Goal: Task Accomplishment & Management: Complete application form

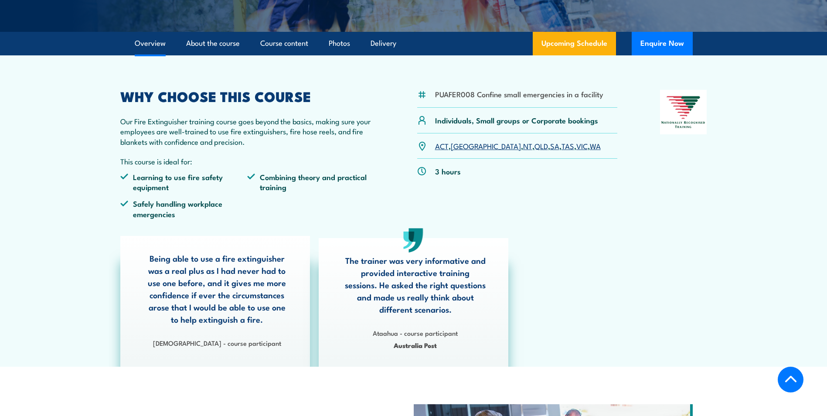
click at [550, 146] on link "SA" at bounding box center [554, 145] width 9 height 10
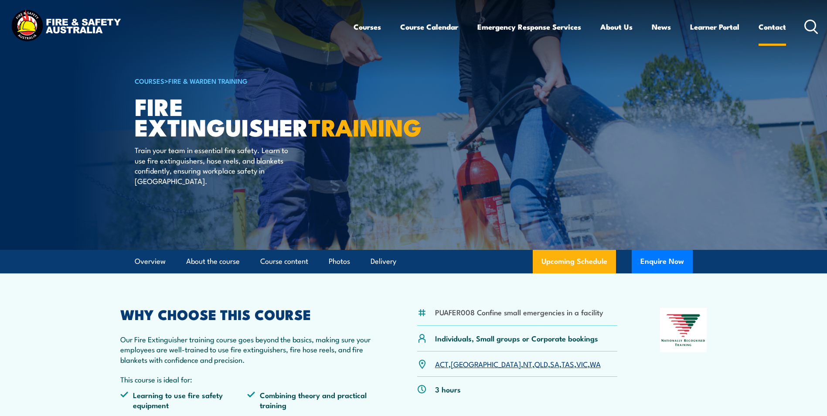
click at [772, 26] on link "Contact" at bounding box center [771, 26] width 27 height 23
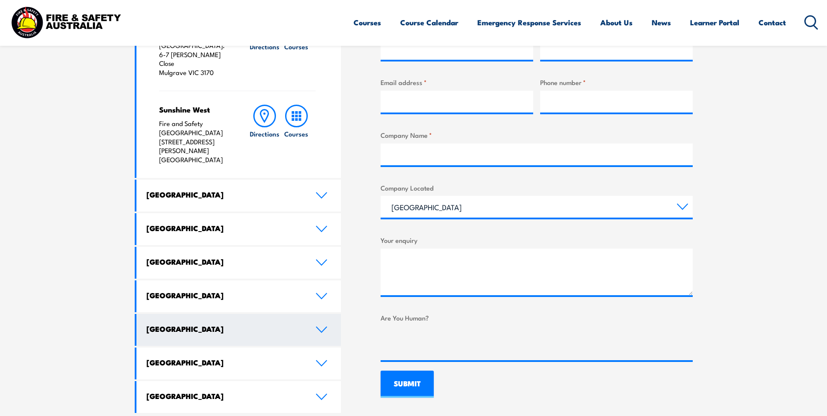
scroll to position [392, 0]
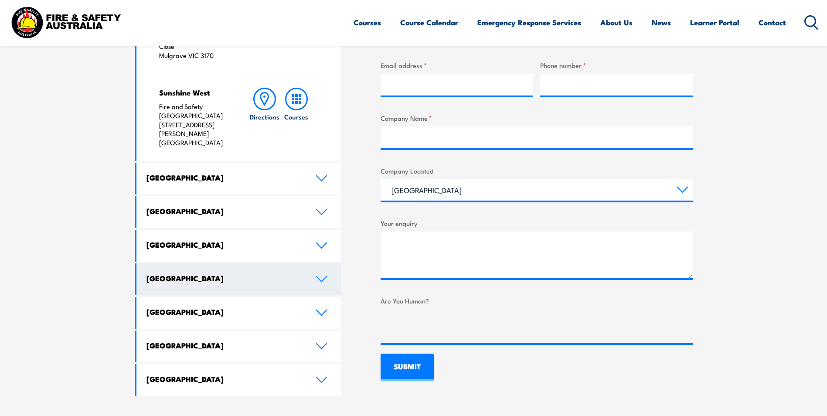
click at [191, 273] on h4 "[GEOGRAPHIC_DATA]" at bounding box center [224, 278] width 156 height 10
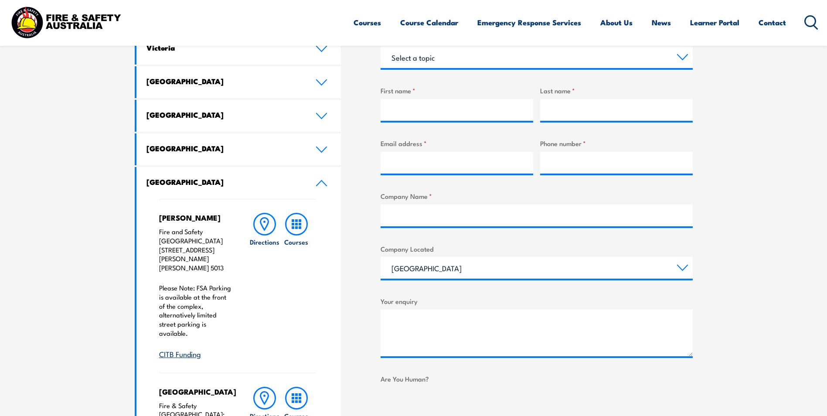
scroll to position [218, 0]
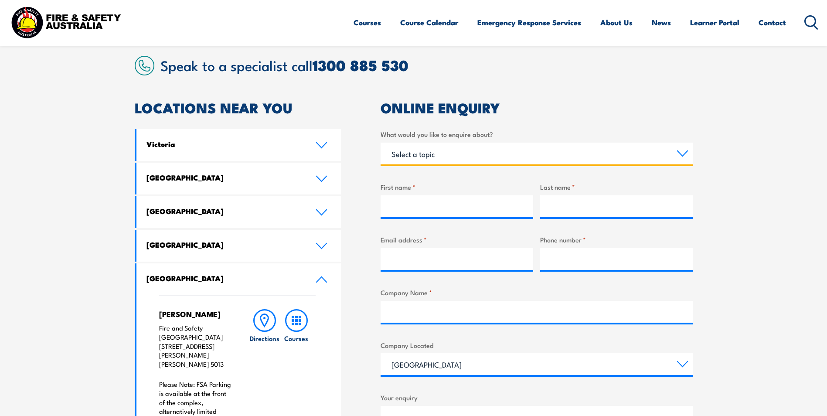
click at [433, 163] on select "Select a topic Training Emergency Response Services General Enquiry" at bounding box center [536, 153] width 312 height 22
select select "Training"
click at [380, 142] on select "Select a topic Training Emergency Response Services General Enquiry" at bounding box center [536, 153] width 312 height 22
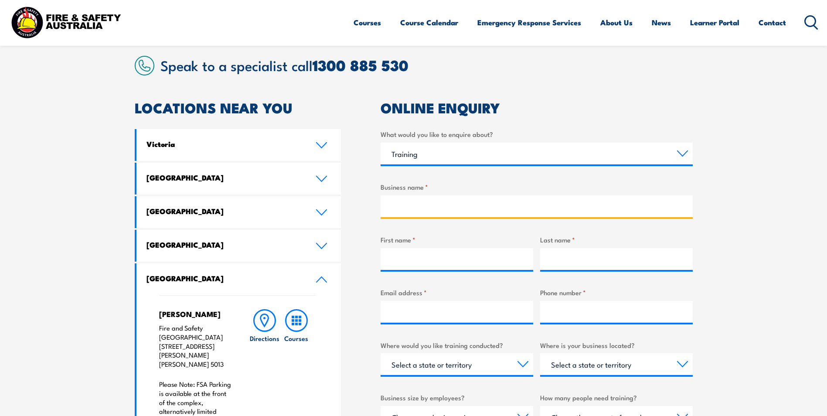
click at [401, 200] on input "Business name *" at bounding box center [536, 206] width 312 height 22
type input "[GEOGRAPHIC_DATA][PERSON_NAME] Payneham"
type input "[PERSON_NAME]"
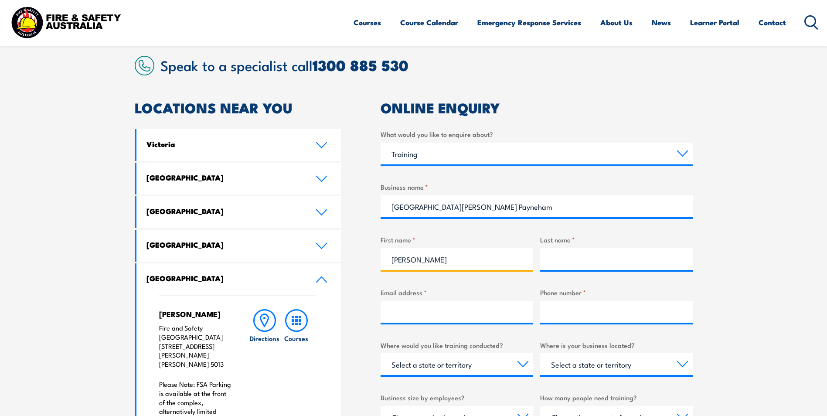
type input "Barrington"
type input "[PERSON_NAME][EMAIL_ADDRESS][DOMAIN_NAME]"
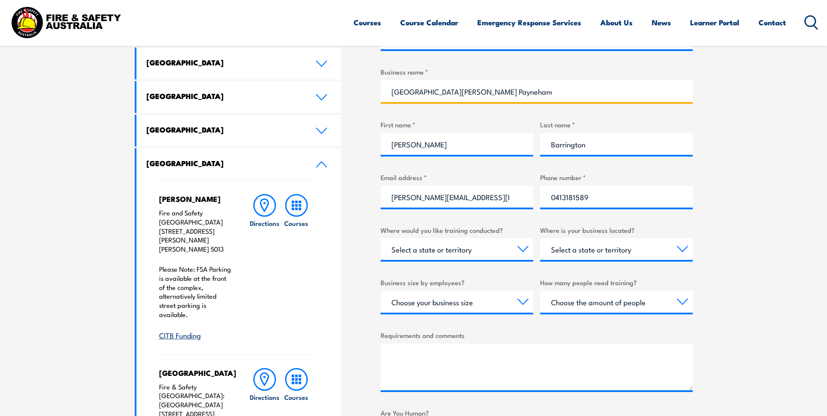
scroll to position [349, 0]
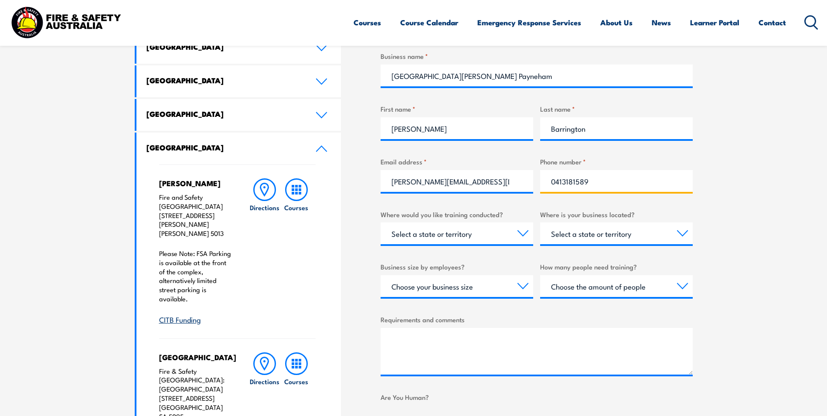
drag, startPoint x: 593, startPoint y: 181, endPoint x: 528, endPoint y: 176, distance: 66.0
click at [528, 176] on div "What would you like to enquire about? Select a topic Training Emergency Respons…" at bounding box center [536, 218] width 312 height 441
type input "82065105"
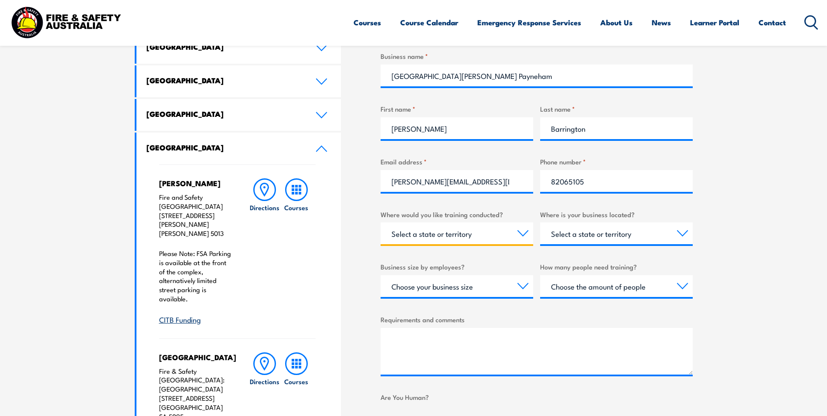
click at [510, 235] on select "Select a state or territory Nationally - multiple locations [GEOGRAPHIC_DATA] […" at bounding box center [456, 233] width 153 height 22
select select "SA"
click at [380, 222] on select "Select a state or territory Nationally - multiple locations [GEOGRAPHIC_DATA] […" at bounding box center [456, 233] width 153 height 22
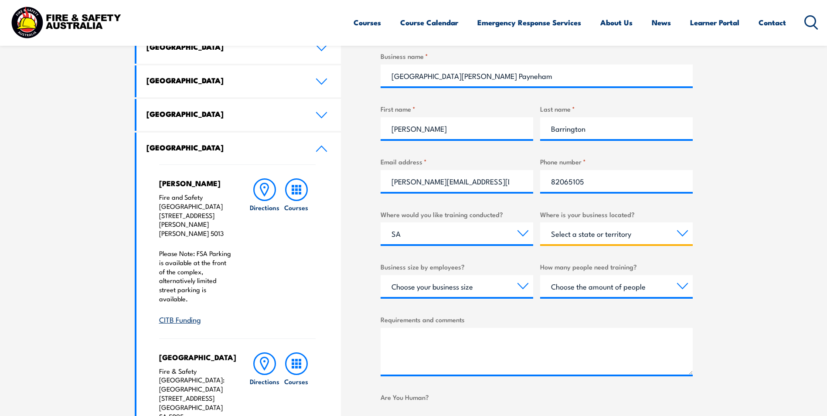
click at [605, 223] on select "Select a state or territory [GEOGRAPHIC_DATA] [GEOGRAPHIC_DATA] [GEOGRAPHIC_DAT…" at bounding box center [616, 233] width 153 height 22
select select "SA"
click at [540, 222] on select "Select a state or territory [GEOGRAPHIC_DATA] [GEOGRAPHIC_DATA] [GEOGRAPHIC_DAT…" at bounding box center [616, 233] width 153 height 22
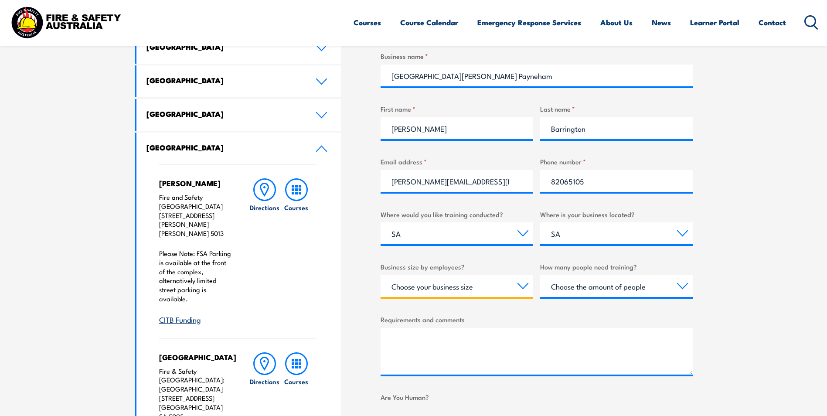
click at [495, 287] on select "Choose your business size 1 to 19 20 to 199 200+" at bounding box center [456, 286] width 153 height 22
select select "20 to 199"
click at [380, 275] on select "Choose your business size 1 to 19 20 to 199 200+" at bounding box center [456, 286] width 153 height 22
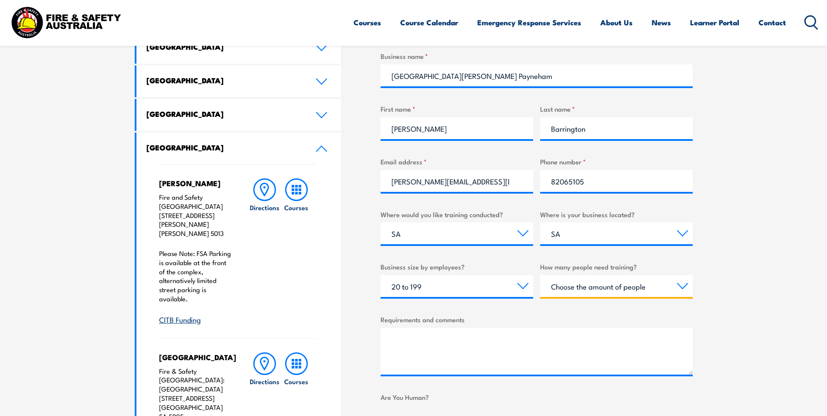
click at [637, 284] on select "Choose the amount of people 1 to 4 5 to 19 20+" at bounding box center [616, 286] width 153 height 22
click at [591, 294] on select "Choose the amount of people 1 to 4 5 to 19 20+" at bounding box center [616, 286] width 153 height 22
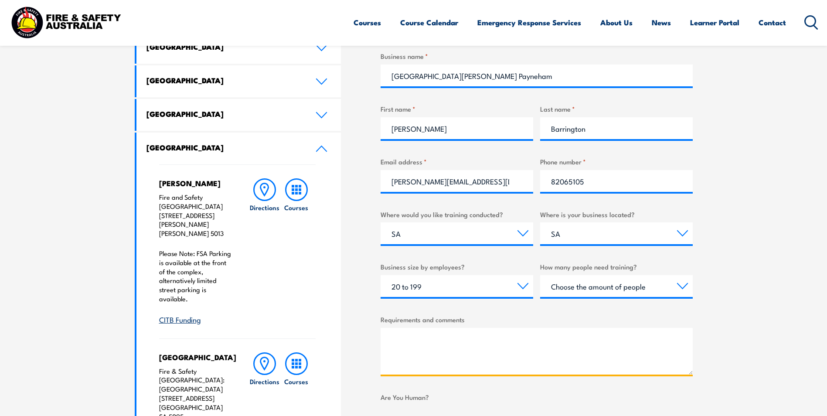
click at [434, 341] on textarea "Requirements and comments" at bounding box center [536, 351] width 312 height 47
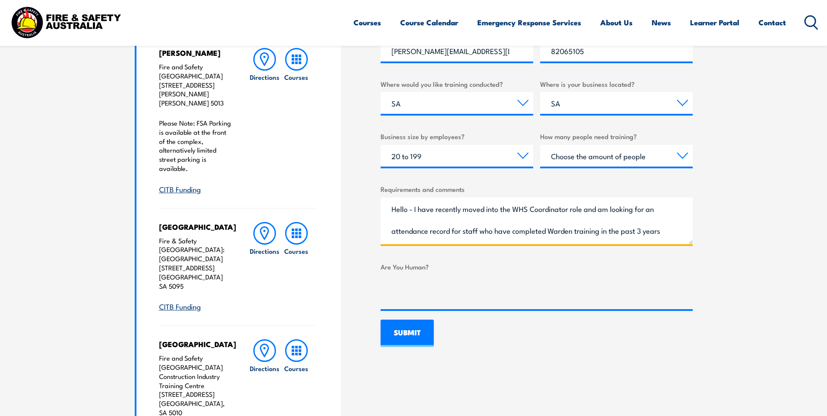
scroll to position [566, 0]
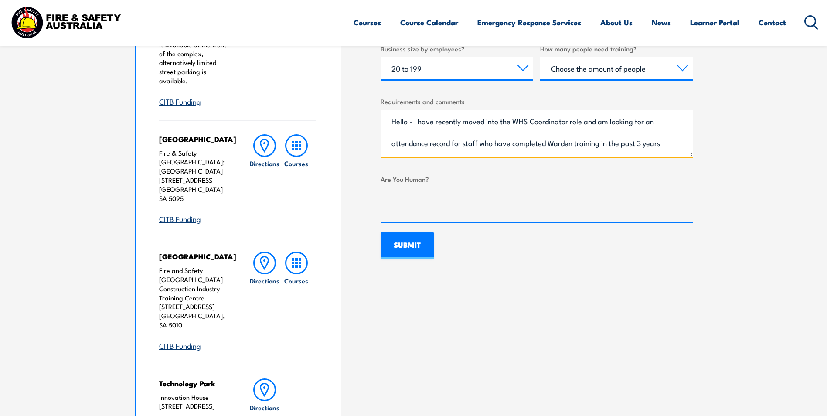
type textarea "Hello - I have recently moved into the WHS Coordinator role and am looking for …"
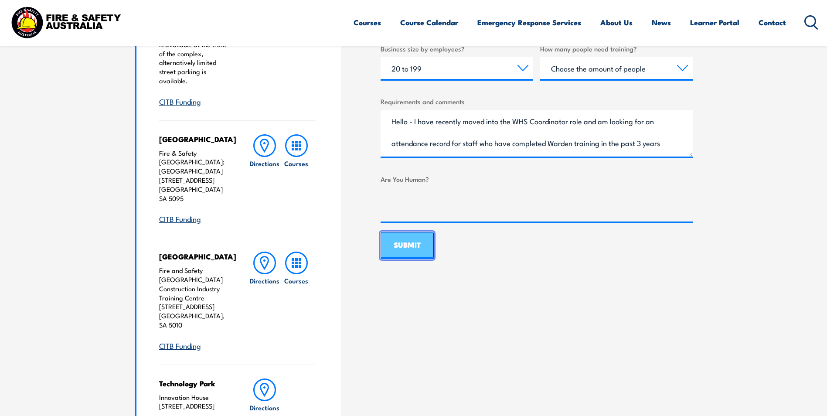
click at [405, 249] on input "SUBMIT" at bounding box center [406, 245] width 53 height 27
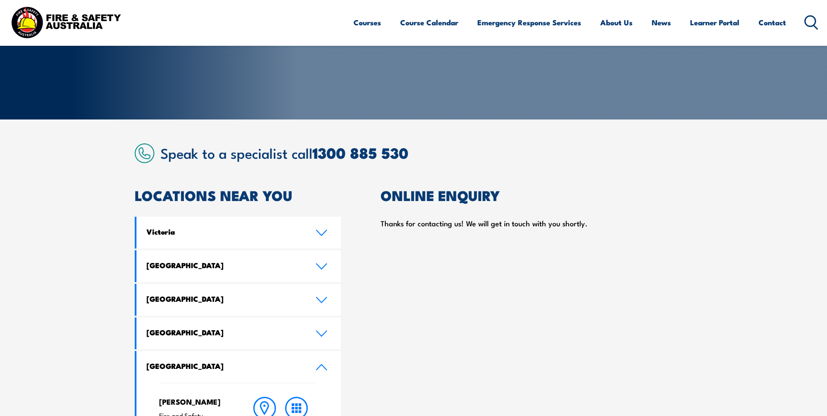
scroll to position [87, 0]
